Goal: Task Accomplishment & Management: Use online tool/utility

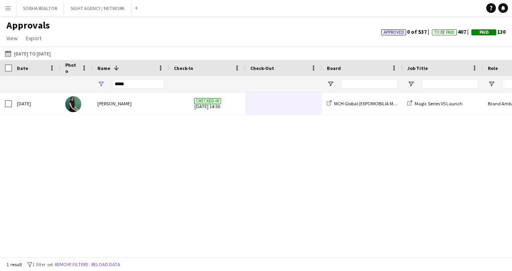
click at [6, 4] on button "Menu" at bounding box center [8, 8] width 16 height 16
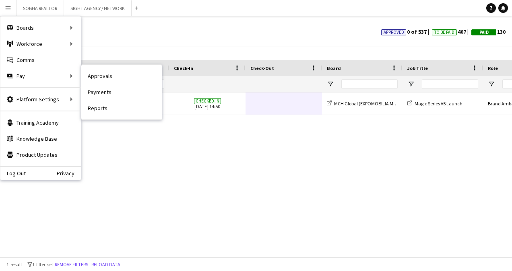
click at [134, 93] on link "Payments" at bounding box center [121, 92] width 80 height 16
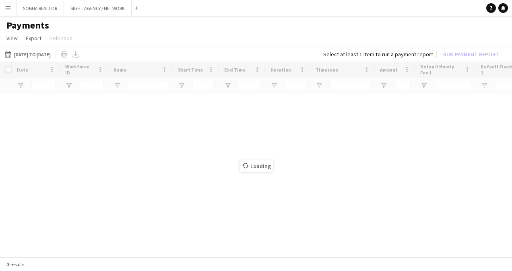
click at [10, 9] on app-icon "Menu" at bounding box center [8, 8] width 6 height 6
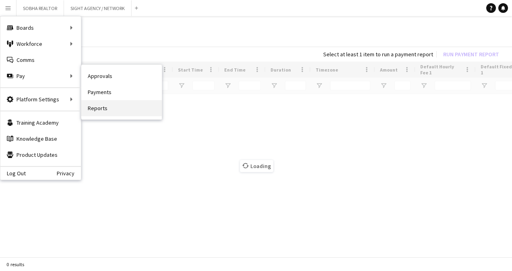
click at [119, 109] on link "Reports" at bounding box center [121, 108] width 80 height 16
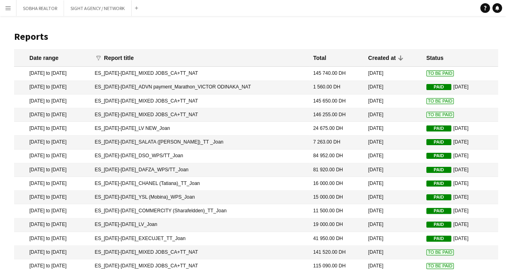
click at [4, 9] on button "Menu" at bounding box center [8, 8] width 16 height 16
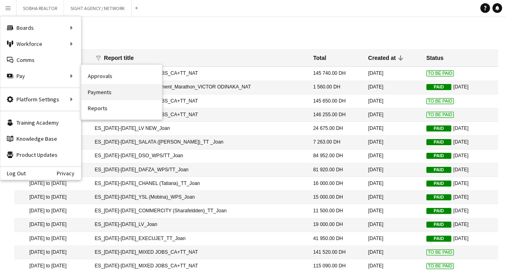
click at [111, 90] on link "Payments" at bounding box center [121, 92] width 80 height 16
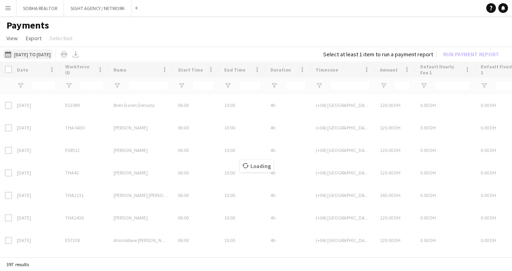
click at [52, 54] on button "[DATE] to [DATE] [DATE] to [DATE]" at bounding box center [27, 54] width 49 height 10
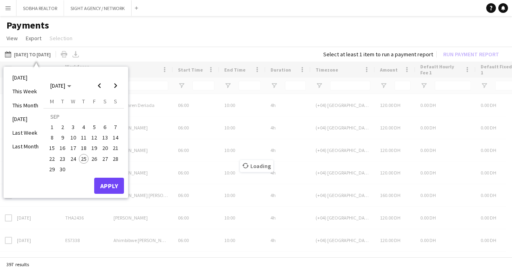
click at [146, 38] on app-page-menu "View Customise view Customise filters Reset Filters Reset View Reset All Export…" at bounding box center [256, 38] width 512 height 15
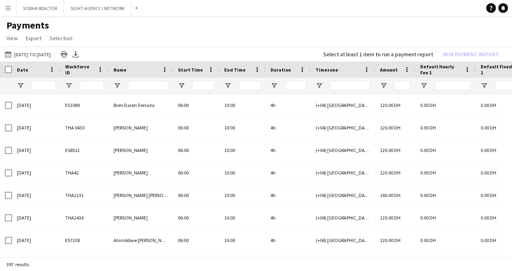
click at [4, 70] on div at bounding box center [6, 70] width 12 height 16
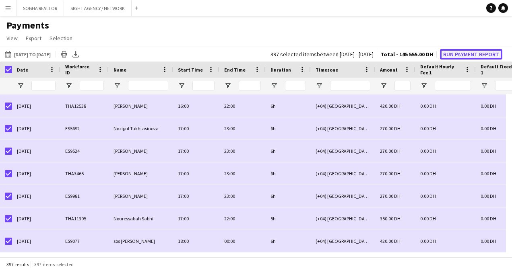
click at [463, 54] on button "Run Payment Report" at bounding box center [471, 54] width 62 height 10
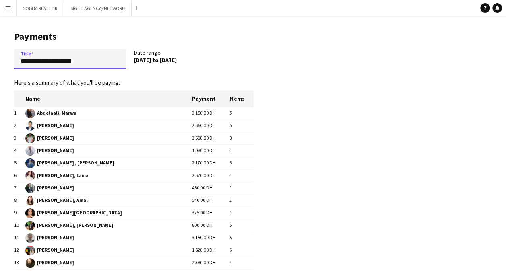
click at [20, 62] on input "**********" at bounding box center [70, 59] width 112 height 20
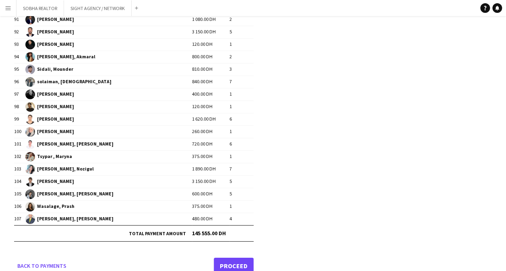
type input "**********"
click at [240, 258] on link "Proceed" at bounding box center [234, 266] width 40 height 16
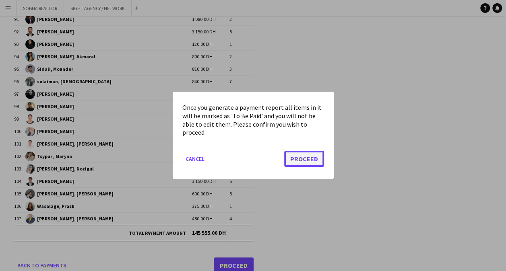
click at [306, 161] on button "Proceed" at bounding box center [304, 159] width 40 height 16
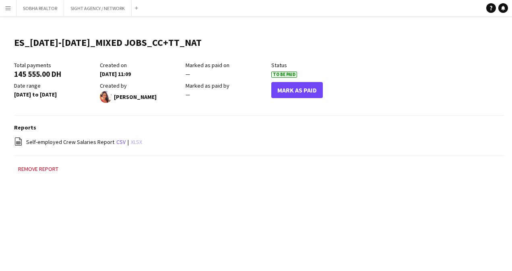
click at [133, 144] on link "xlsx" at bounding box center [136, 141] width 11 height 7
click at [359, 206] on div "Menu Boards Boards Boards All jobs Status Workforce Workforce My Workforce Recr…" at bounding box center [256, 135] width 512 height 271
click at [214, 220] on div "Menu Boards Boards Boards All jobs Status Workforce Workforce My Workforce Recr…" at bounding box center [256, 135] width 512 height 271
click at [280, 168] on div "Remove report" at bounding box center [259, 173] width 490 height 18
